Goal: Task Accomplishment & Management: Manage account settings

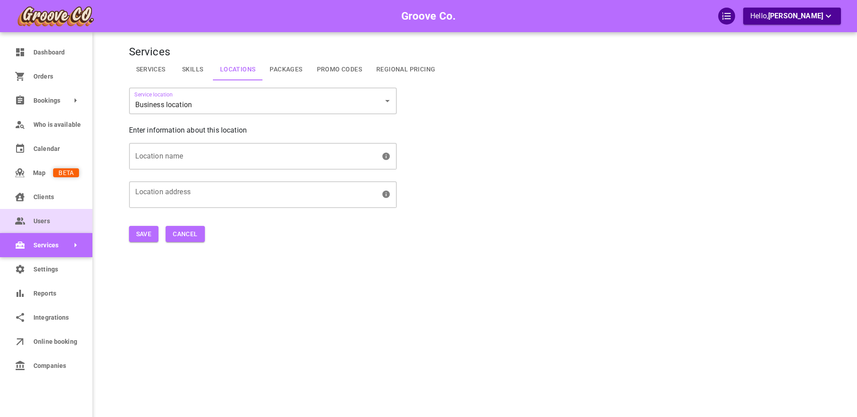
click at [19, 225] on icon at bounding box center [20, 220] width 11 height 11
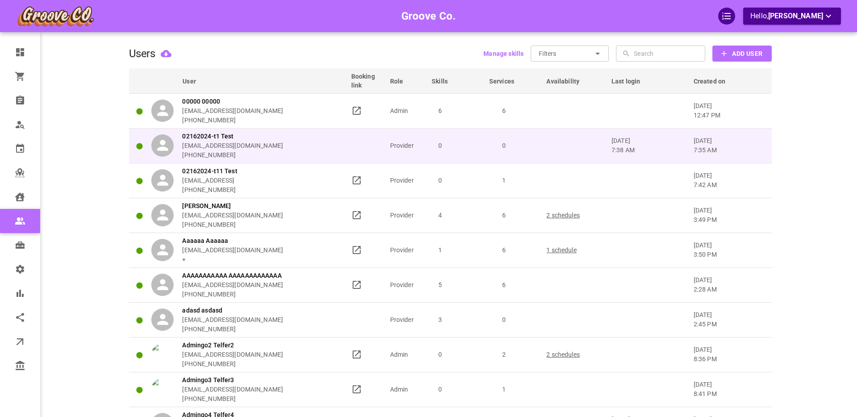
click at [299, 150] on div "02162024-t1 Test [EMAIL_ADDRESS][DOMAIN_NAME] [PHONE_NUMBER]" at bounding box center [246, 146] width 191 height 28
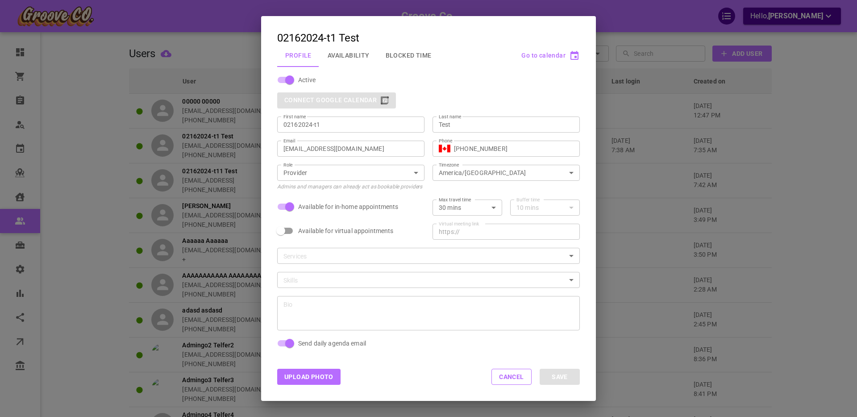
click at [354, 54] on button "Availability" at bounding box center [348, 55] width 58 height 23
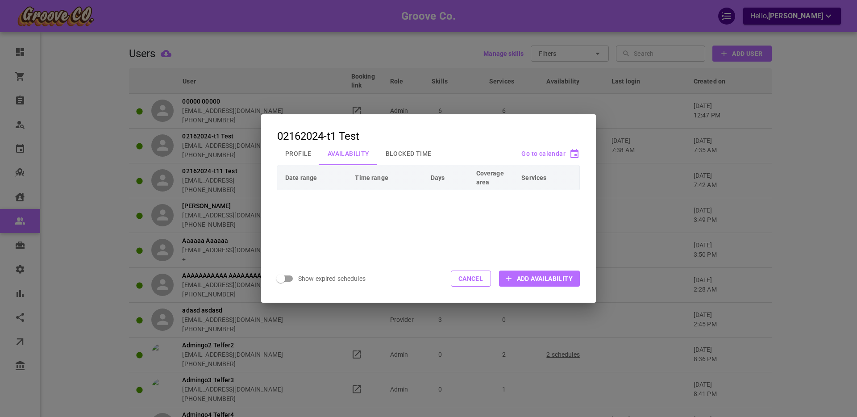
click at [537, 274] on span "Add Availability" at bounding box center [545, 278] width 56 height 9
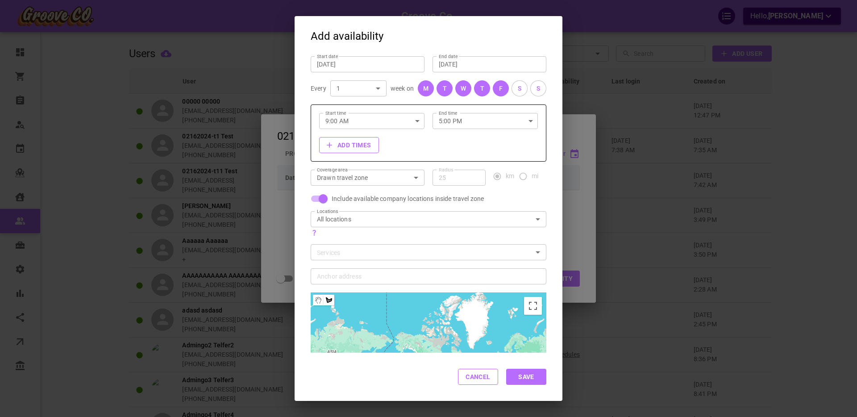
click at [273, 221] on div "Add availability Start date [DATE] Start date End date [DATE] End date Every 1 …" at bounding box center [428, 208] width 857 height 417
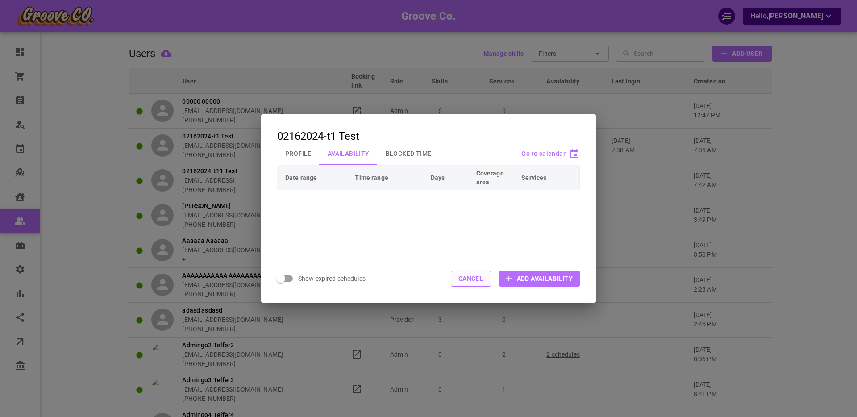
click at [468, 279] on button "Cancel" at bounding box center [471, 278] width 40 height 16
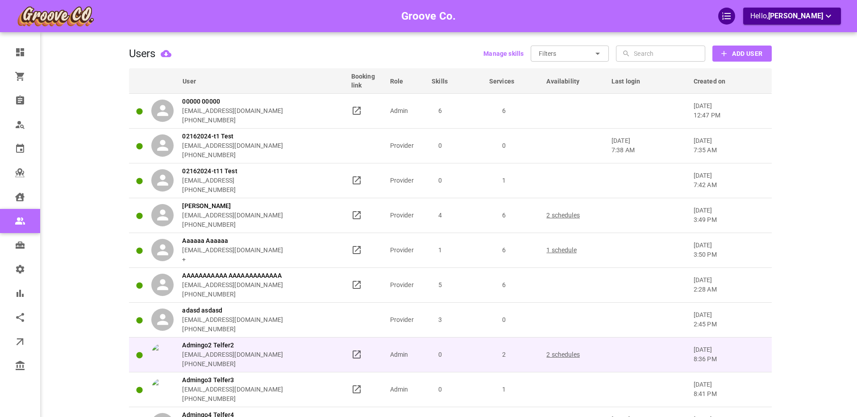
click at [561, 354] on p "2 schedules" at bounding box center [574, 354] width 57 height 9
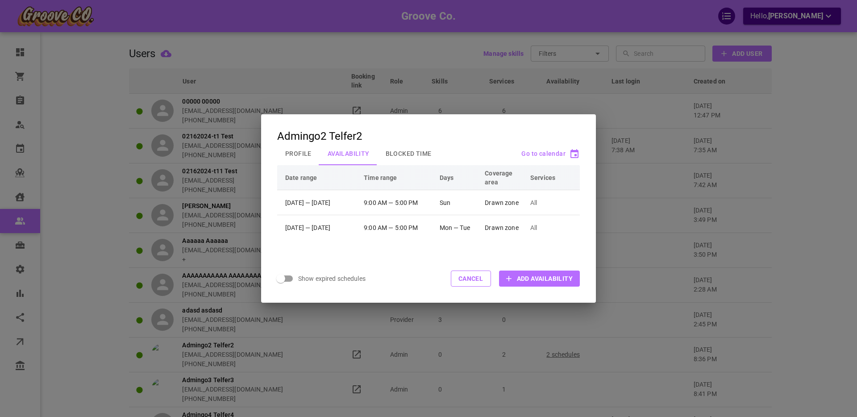
click at [517, 279] on span "Add Availability" at bounding box center [545, 278] width 56 height 9
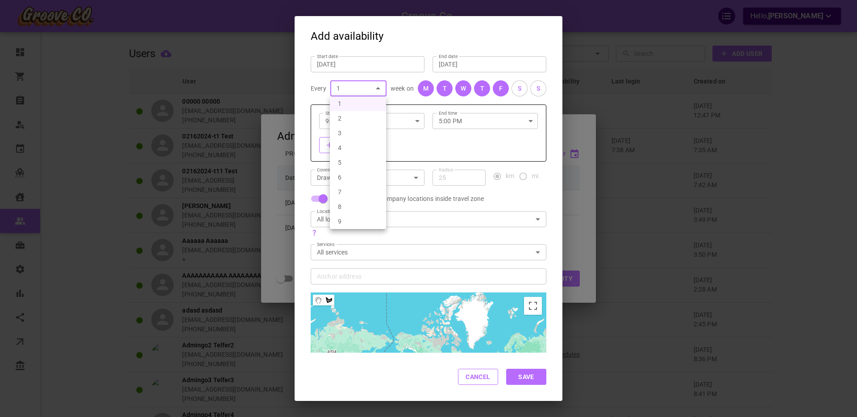
click at [377, 87] on div at bounding box center [428, 208] width 857 height 417
